Goal: Navigation & Orientation: Find specific page/section

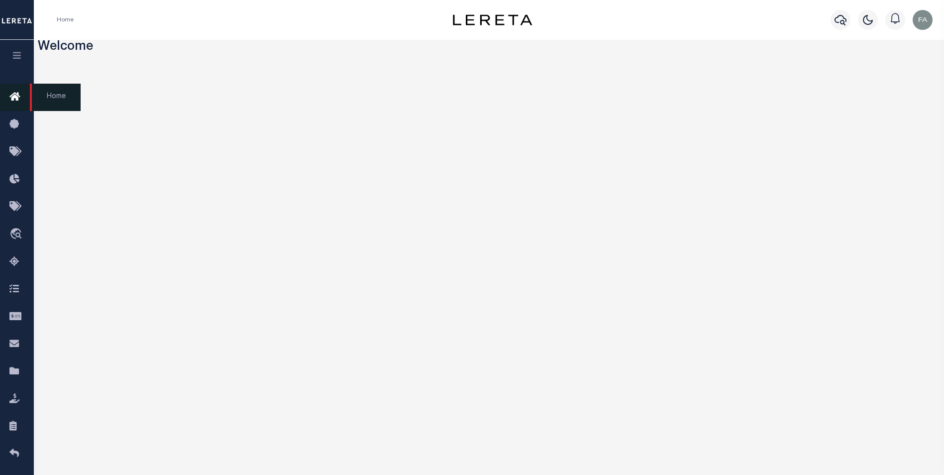
click at [10, 95] on icon at bounding box center [17, 97] width 16 height 12
